Goal: Check status: Check status

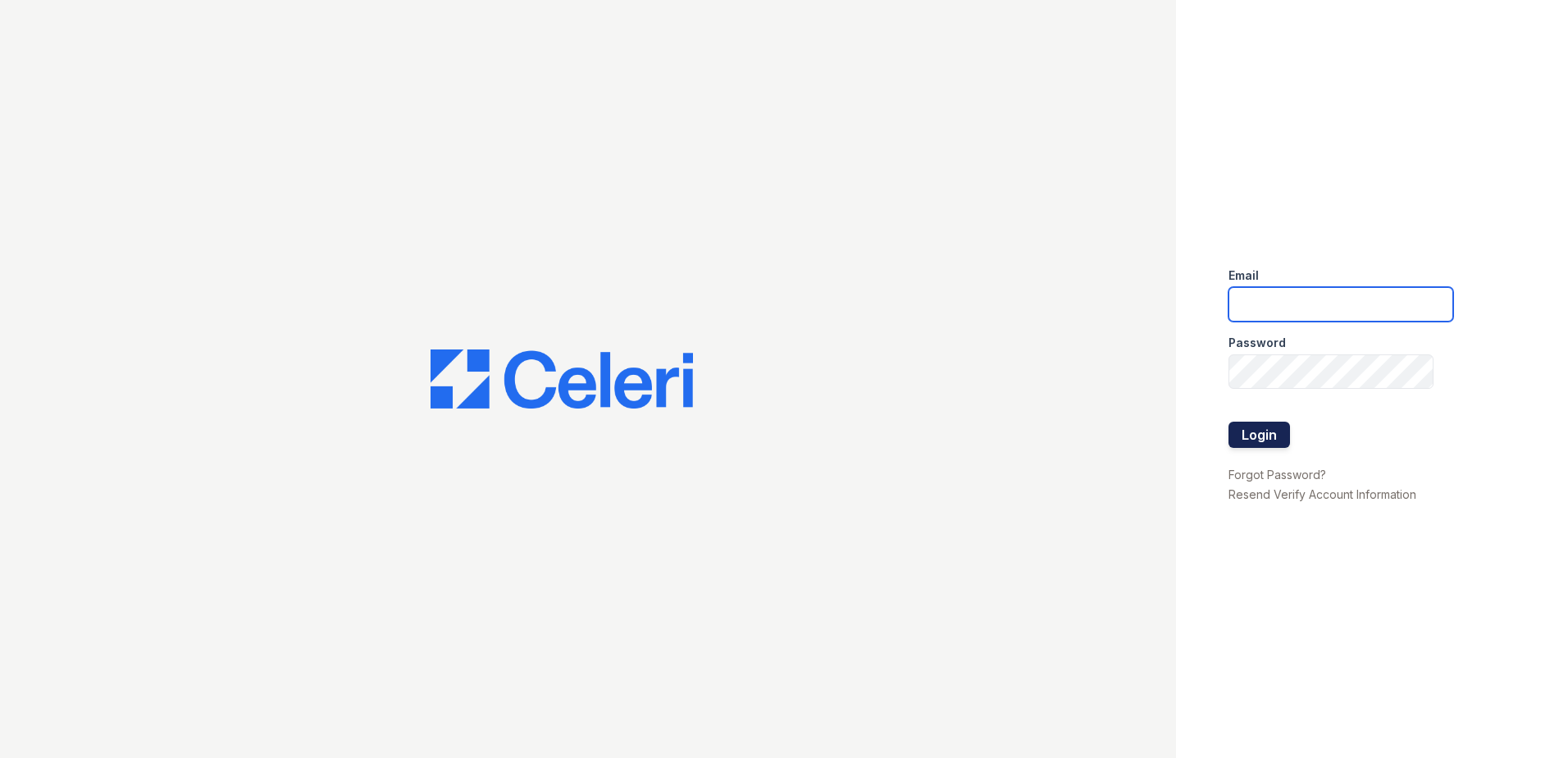
type input "[EMAIL_ADDRESS][DOMAIN_NAME]"
click at [1237, 441] on button "Login" at bounding box center [1259, 434] width 61 height 26
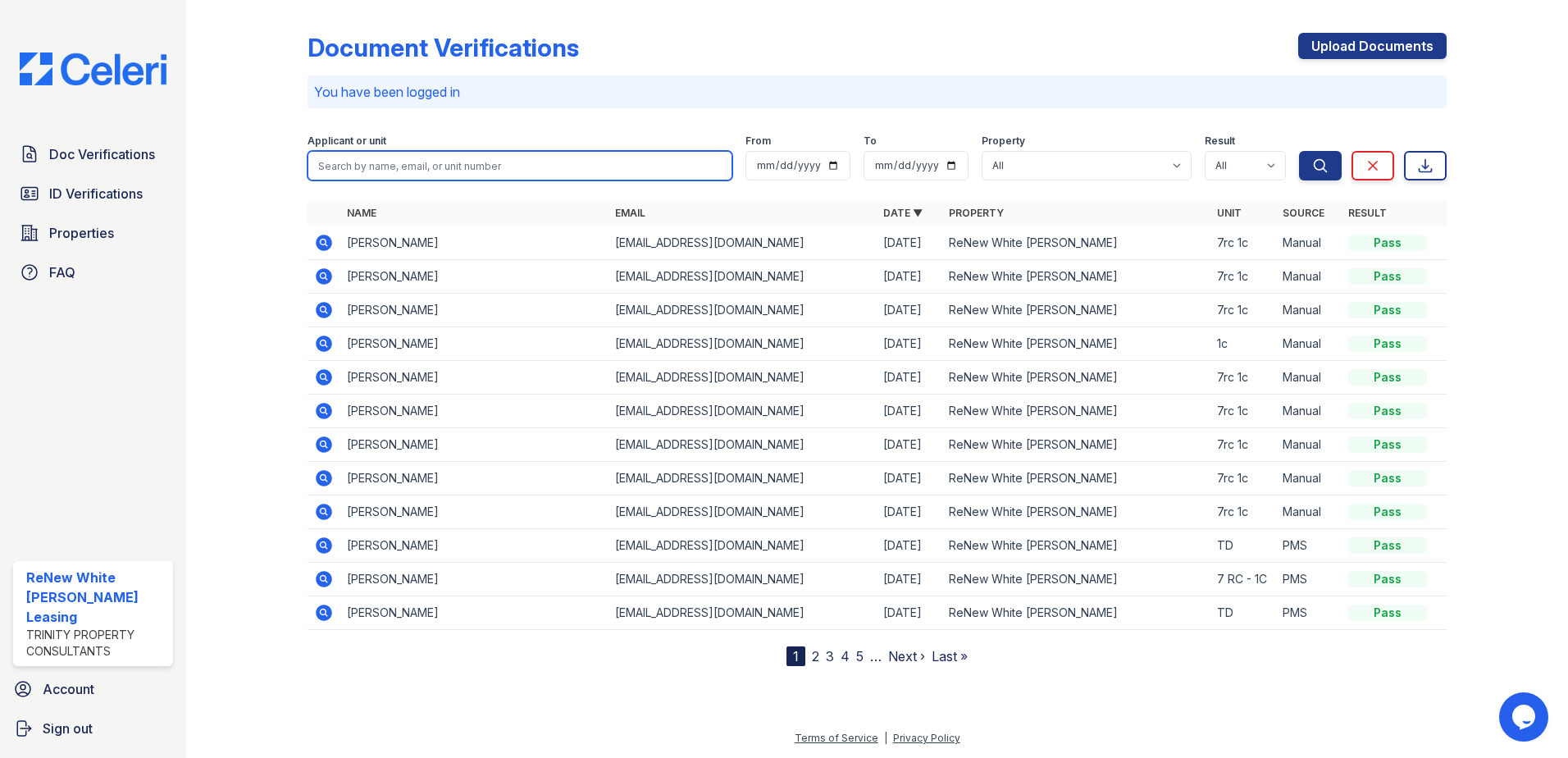
click at [359, 171] on input "search" at bounding box center [520, 165] width 425 height 30
type input "[PERSON_NAME]"
click at [1299, 151] on button "Search" at bounding box center [1320, 165] width 43 height 30
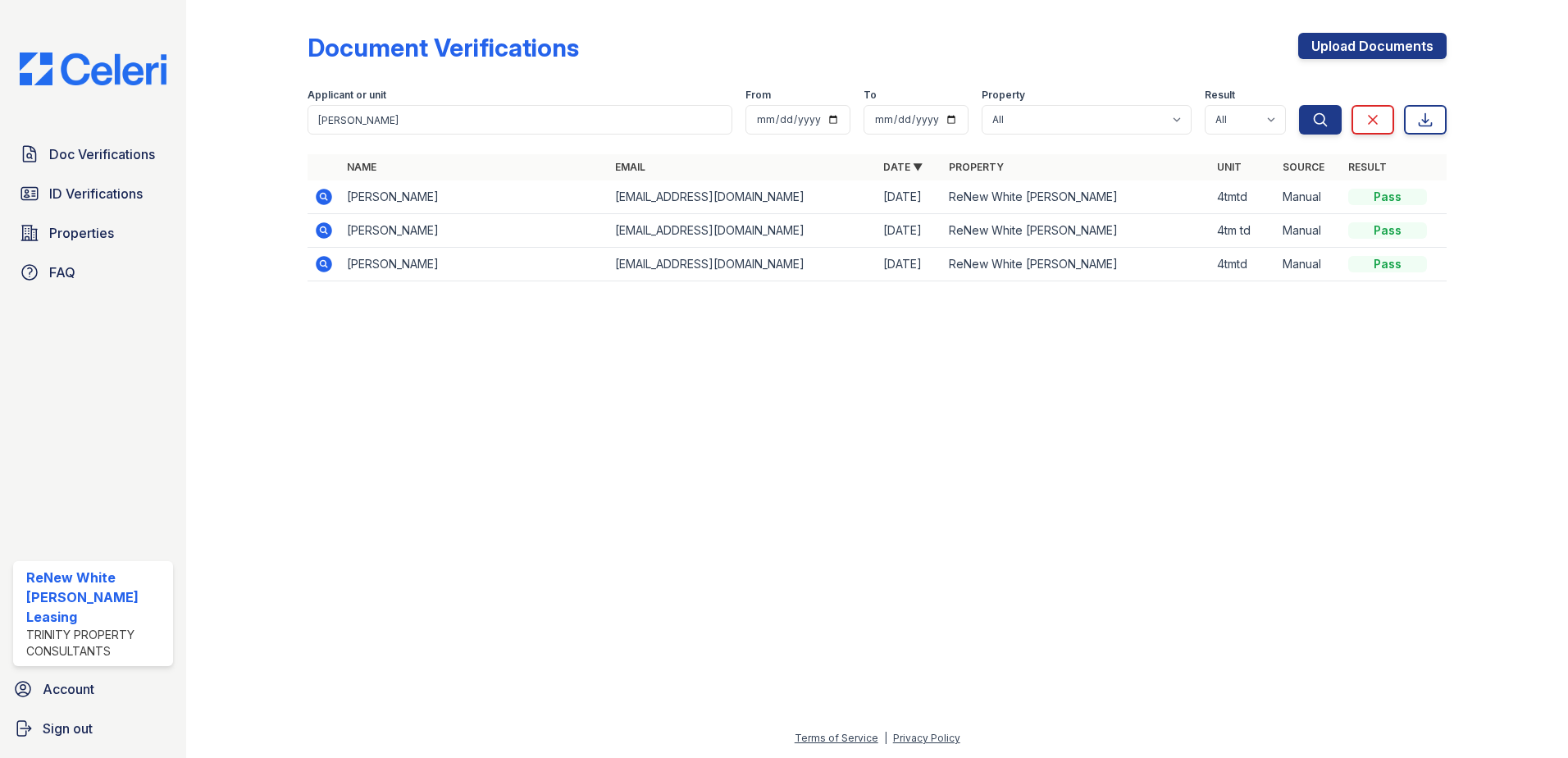
click at [322, 192] on icon at bounding box center [323, 196] width 16 height 16
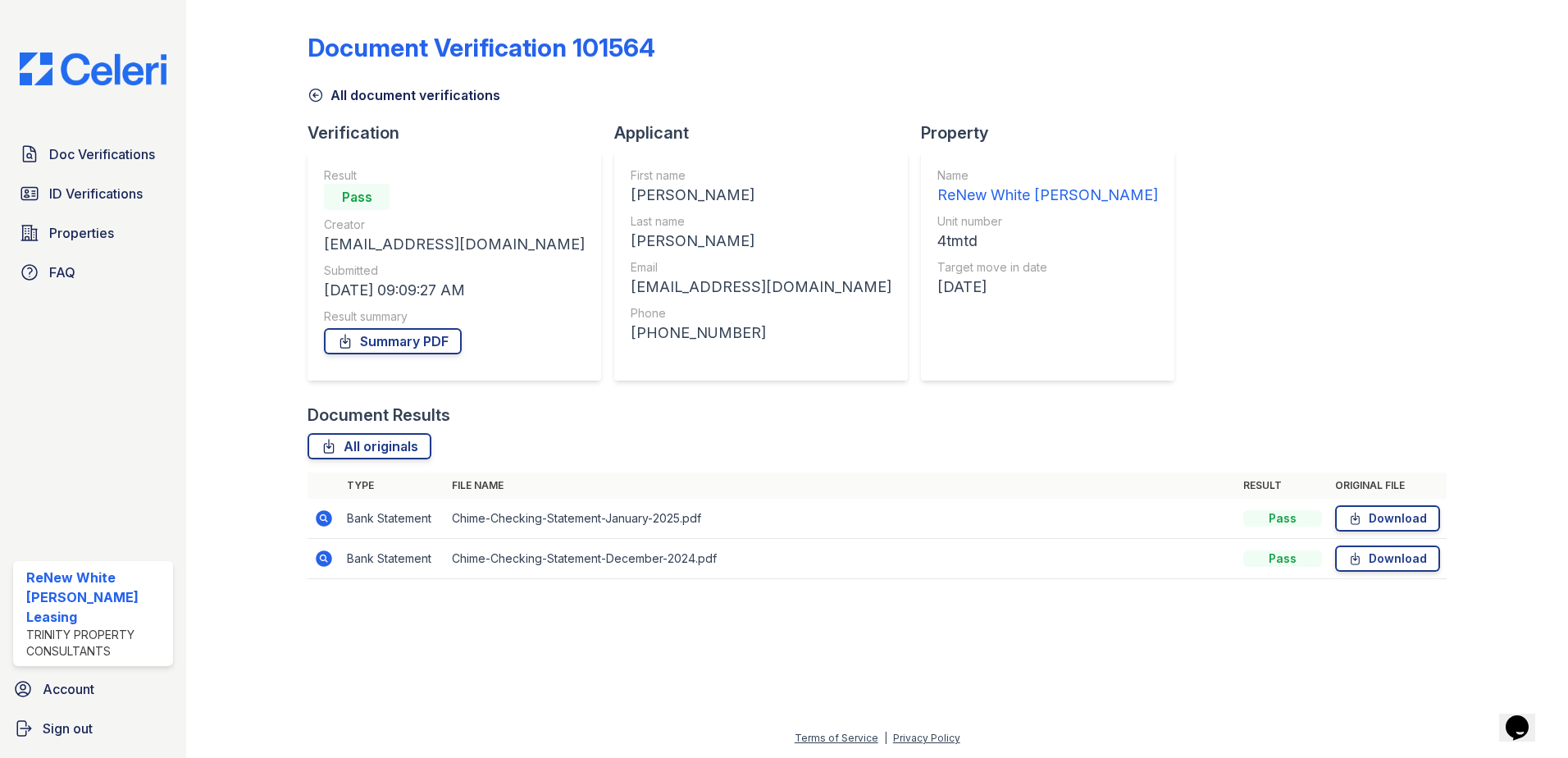
click at [326, 525] on icon at bounding box center [323, 518] width 16 height 16
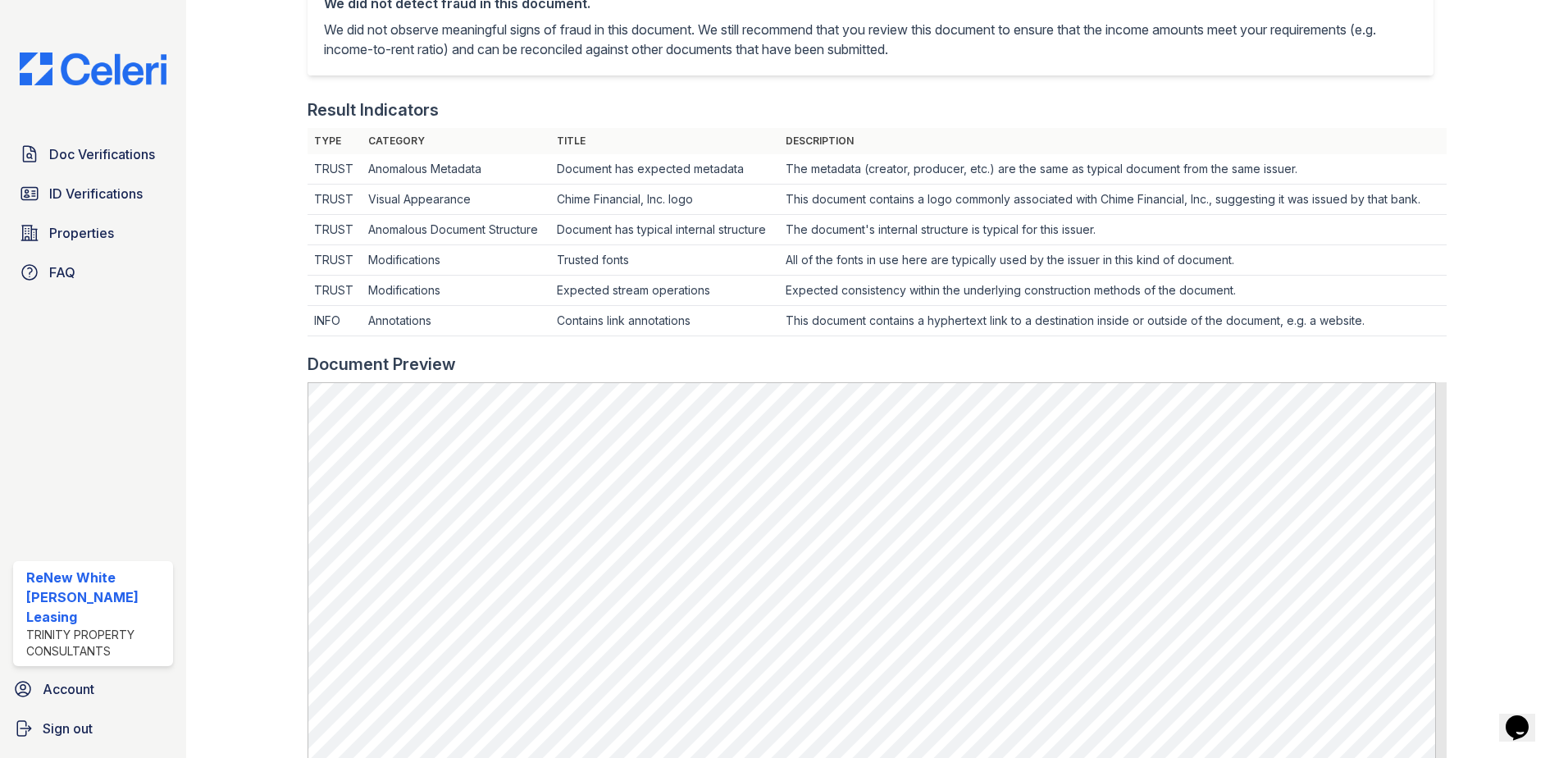
scroll to position [848, 0]
